Goal: Go to known website: Access a specific website the user already knows

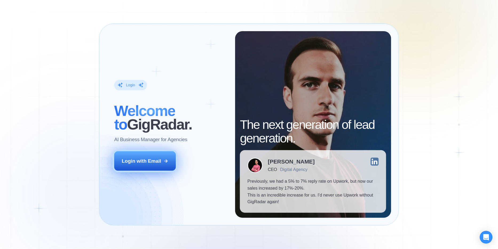
click at [152, 164] on div "Login with Email" at bounding box center [141, 161] width 39 height 7
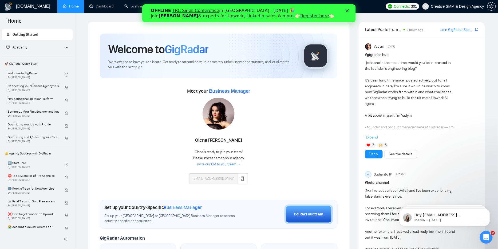
click at [346, 12] on icon "Close" at bounding box center [346, 10] width 3 height 3
